Goal: Information Seeking & Learning: Understand process/instructions

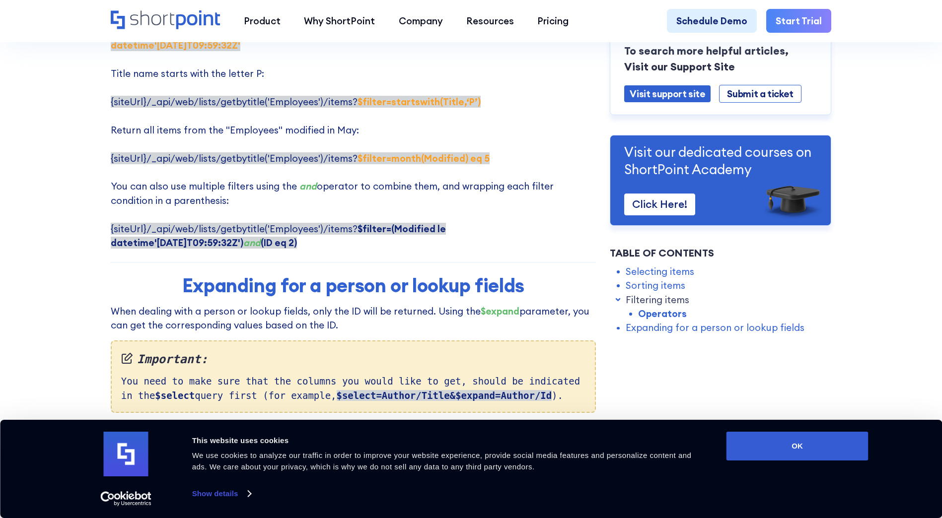
scroll to position [2085, 0]
click at [589, 200] on p "Here are some examples of using $filter parameter: Filtering by Title: {siteUrl…" at bounding box center [353, 58] width 485 height 381
click at [588, 201] on p "Here are some examples of using $filter parameter: Filtering by Title: {siteUrl…" at bounding box center [353, 58] width 485 height 381
click at [446, 222] on strong "$filter=(Modified le datetime'[DATE]T09:59:32Z')" at bounding box center [278, 235] width 335 height 26
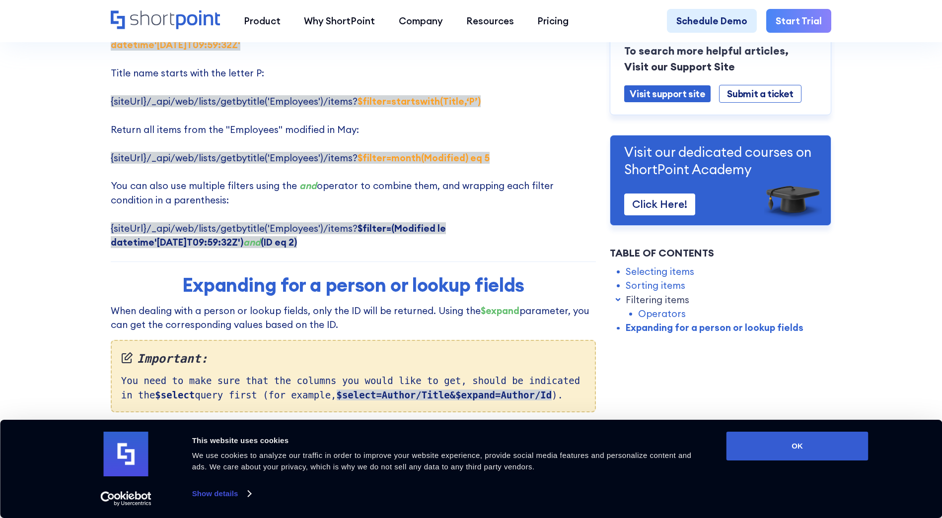
click at [243, 236] on strong "and (ID eq 2)" at bounding box center [270, 242] width 54 height 12
drag, startPoint x: 132, startPoint y: 215, endPoint x: 125, endPoint y: 218, distance: 7.8
click at [243, 236] on strong "and (ID eq 2)" at bounding box center [270, 242] width 54 height 12
drag, startPoint x: 129, startPoint y: 215, endPoint x: 123, endPoint y: 217, distance: 6.6
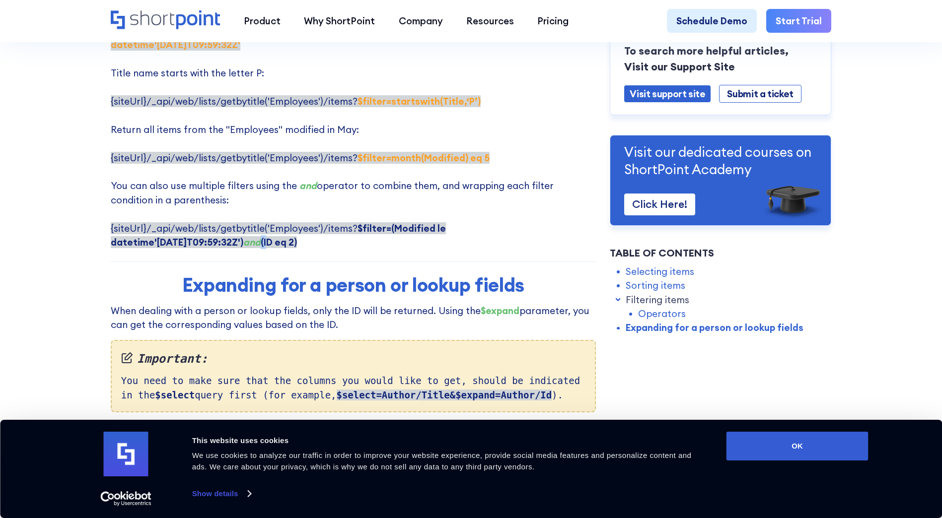
click at [243, 236] on strong "and (ID eq 2)" at bounding box center [270, 242] width 54 height 12
drag, startPoint x: 123, startPoint y: 217, endPoint x: 109, endPoint y: 214, distance: 13.6
click at [243, 236] on em "and" at bounding box center [251, 242] width 17 height 12
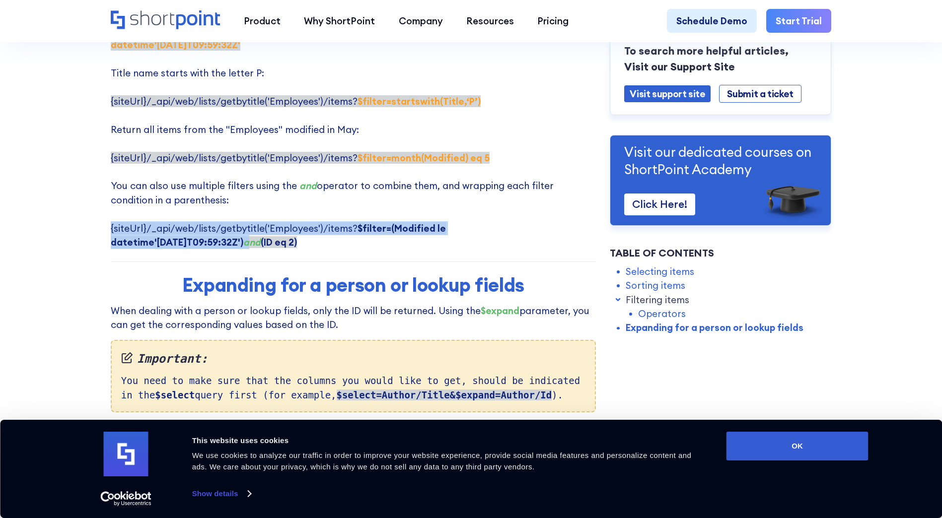
drag, startPoint x: 112, startPoint y: 215, endPoint x: 84, endPoint y: 208, distance: 28.8
